Goal: Navigation & Orientation: Find specific page/section

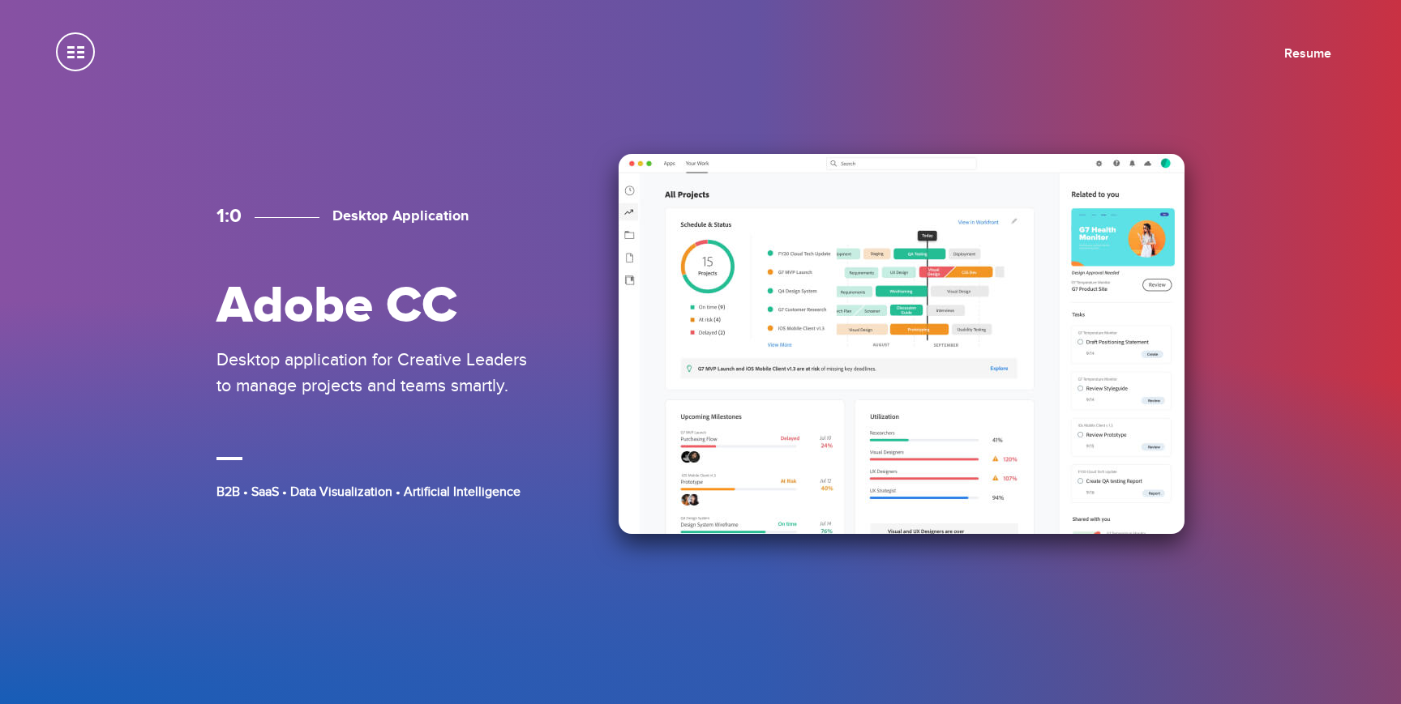
click at [777, 415] on img at bounding box center [901, 344] width 566 height 380
